Goal: Navigation & Orientation: Find specific page/section

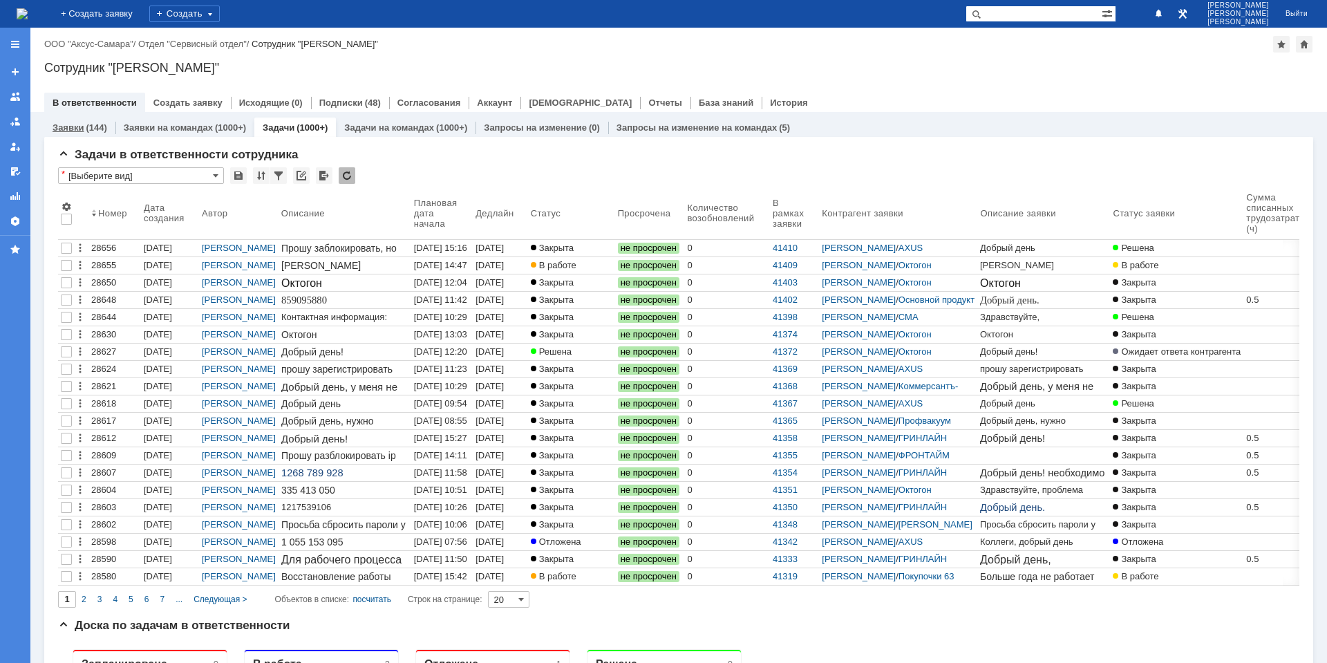
click at [81, 123] on link "Заявки" at bounding box center [68, 127] width 31 height 10
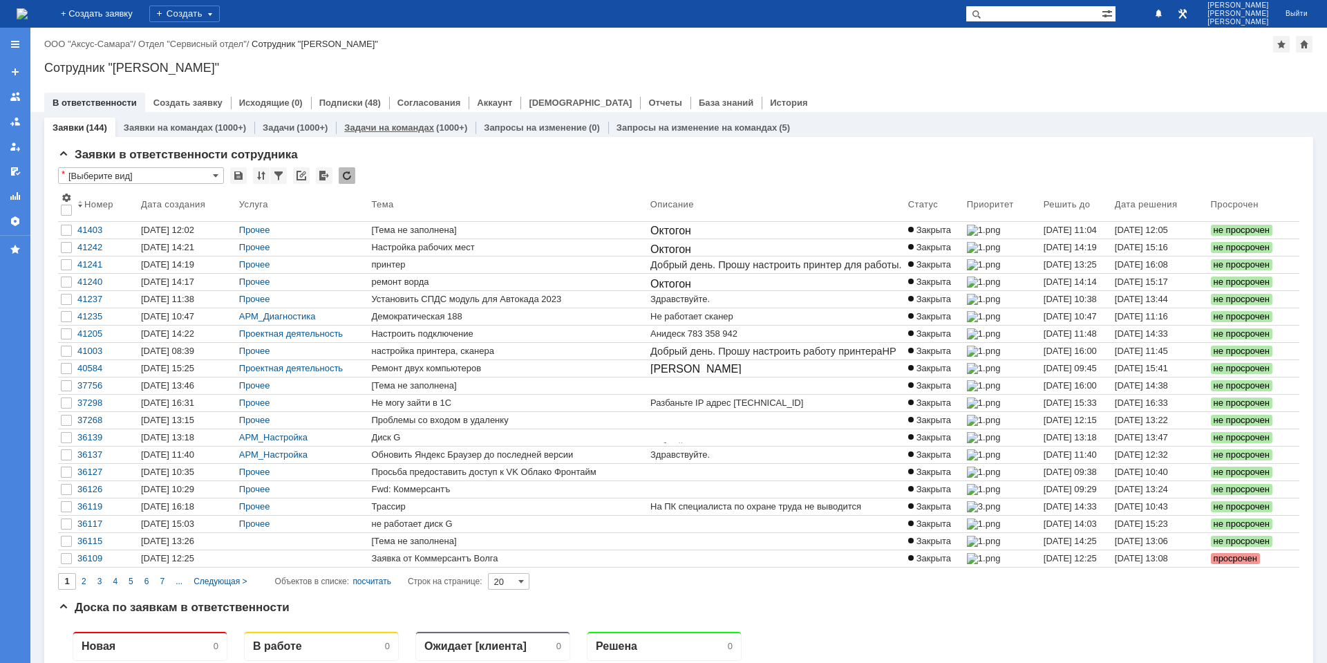
click at [354, 124] on link "Задачи на командах" at bounding box center [389, 127] width 90 height 10
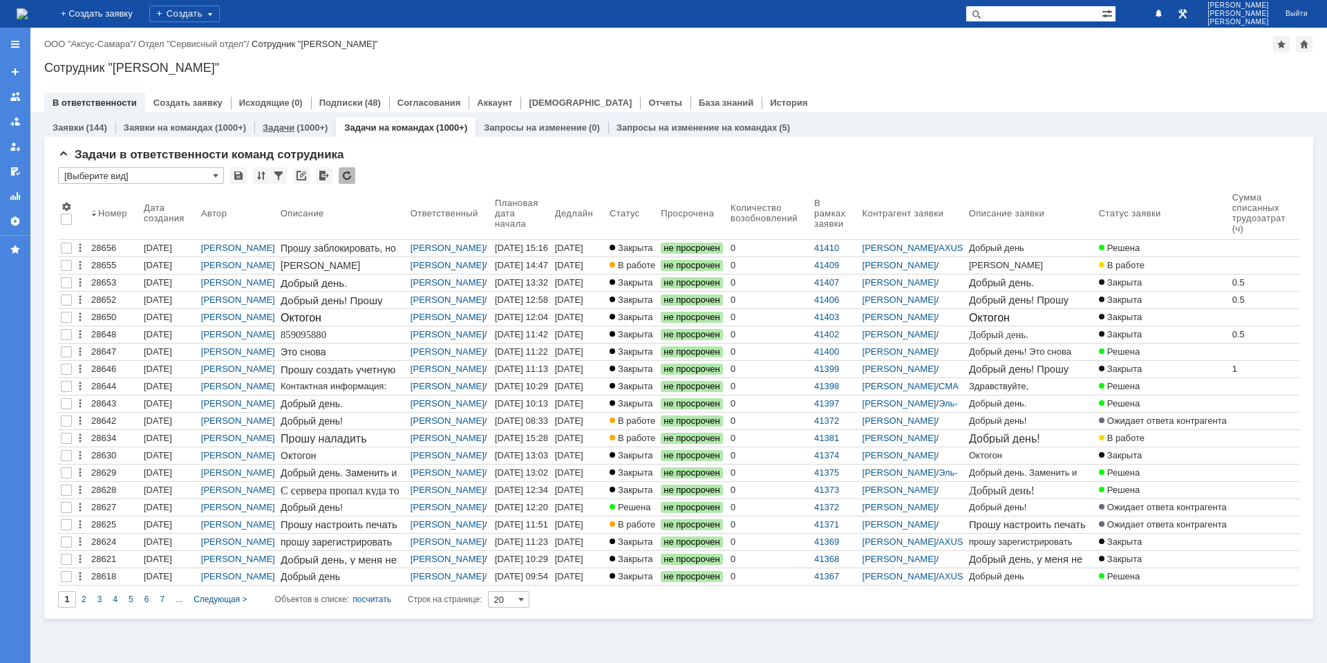
click at [291, 123] on link "Задачи" at bounding box center [279, 127] width 32 height 10
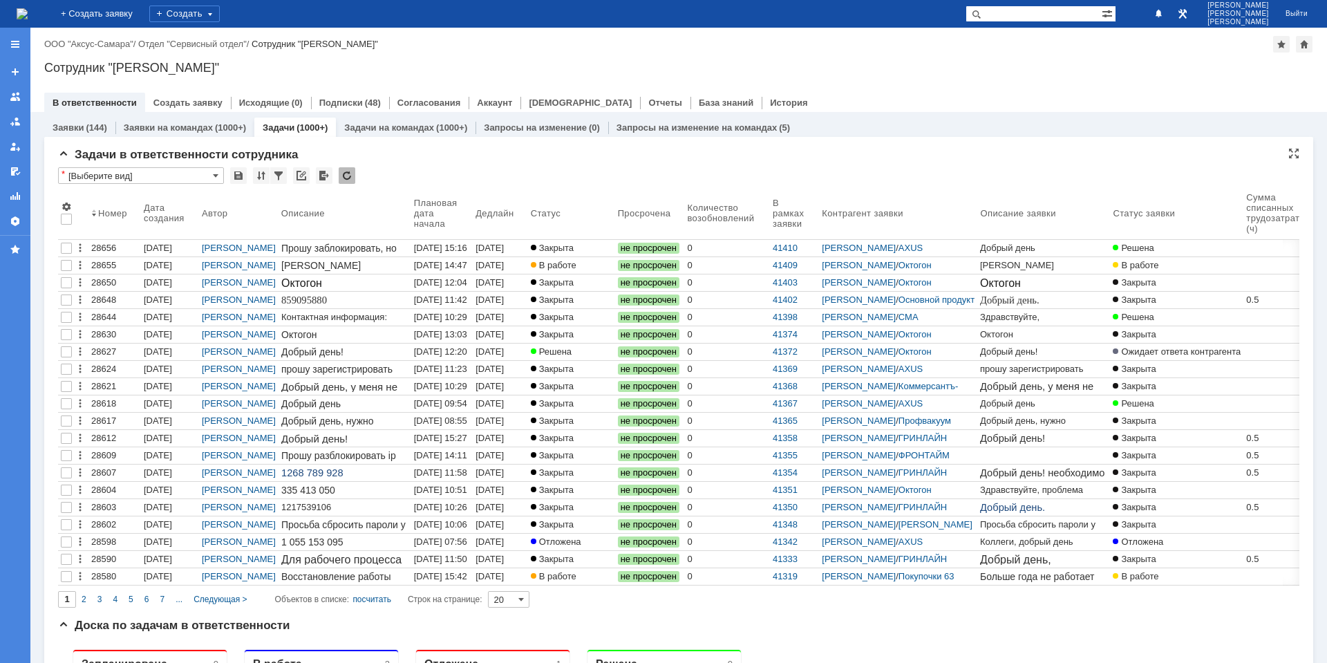
click at [517, 601] on input "20" at bounding box center [508, 599] width 41 height 17
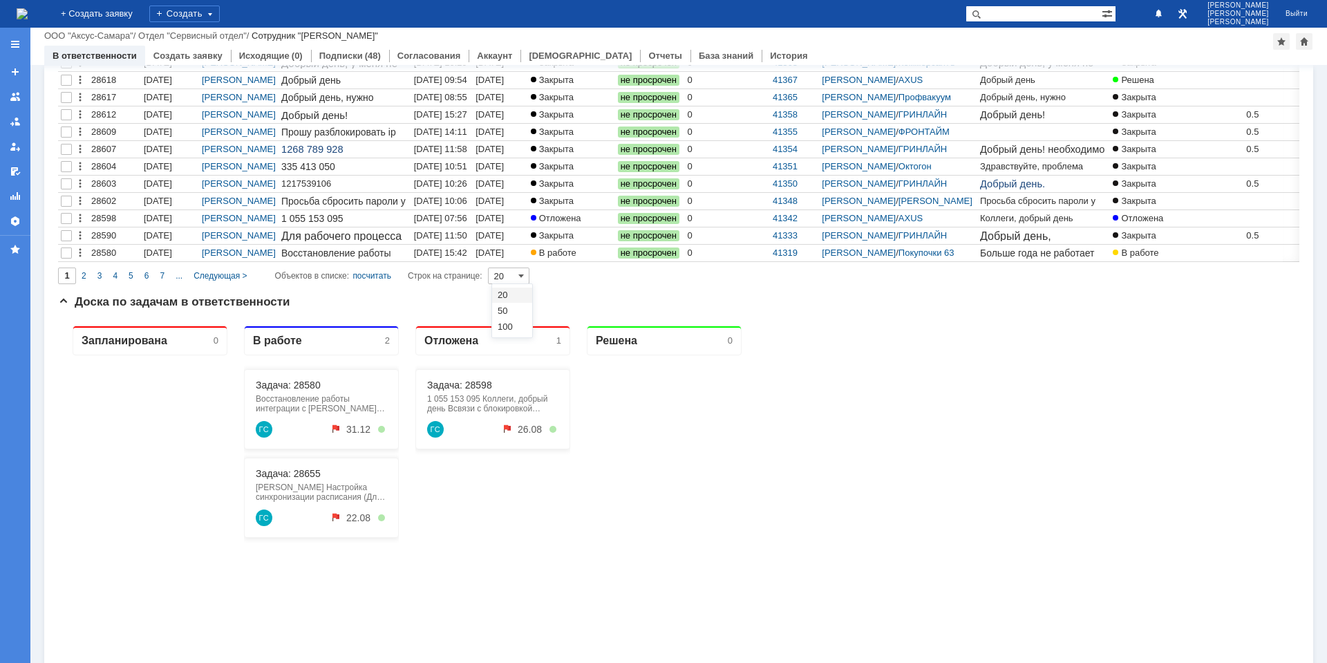
click at [507, 293] on span "20" at bounding box center [512, 295] width 29 height 11
type input "20"
